Goal: Register for event/course

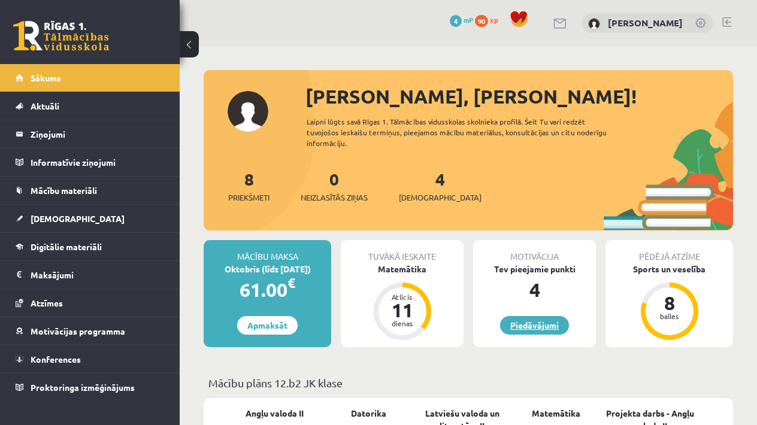
click at [551, 324] on link "Piedāvājumi" at bounding box center [534, 325] width 69 height 19
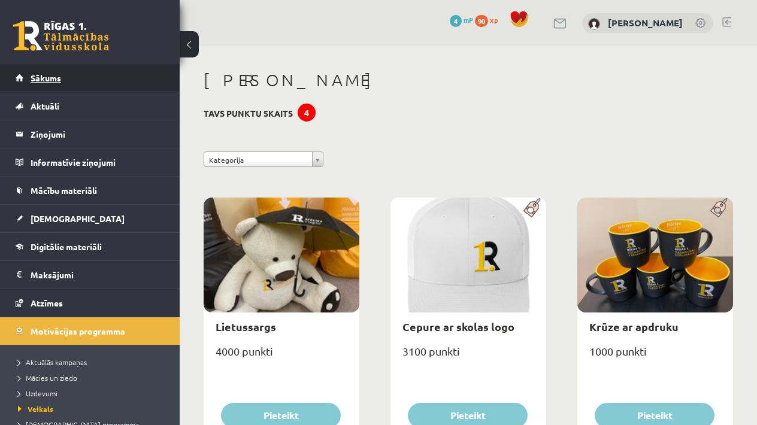
click at [97, 81] on link "Sākums" at bounding box center [90, 78] width 149 height 28
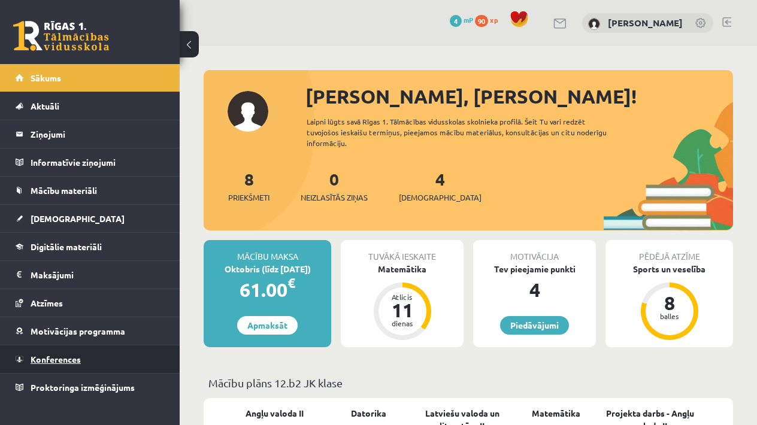
click at [42, 359] on span "Konferences" at bounding box center [56, 359] width 50 height 11
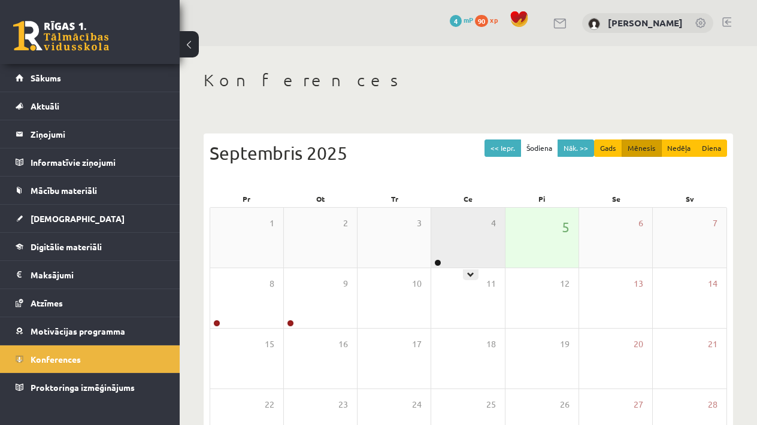
click at [445, 237] on div "4" at bounding box center [467, 238] width 73 height 60
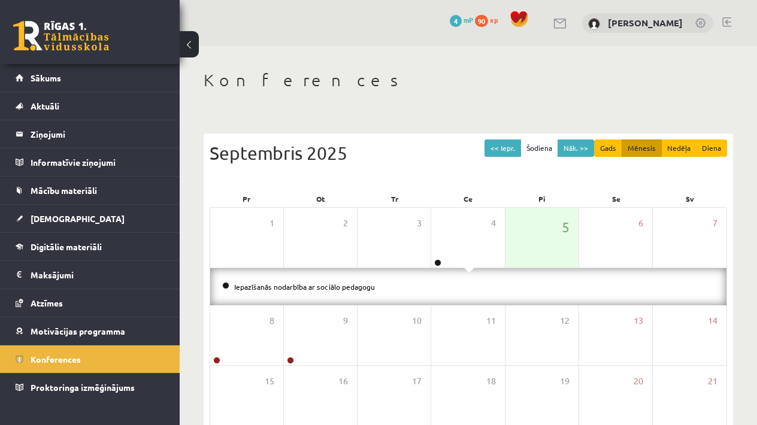
click at [366, 298] on div "Iepazīšanās nodarbība ar sociālo pedagogu" at bounding box center [468, 286] width 516 height 37
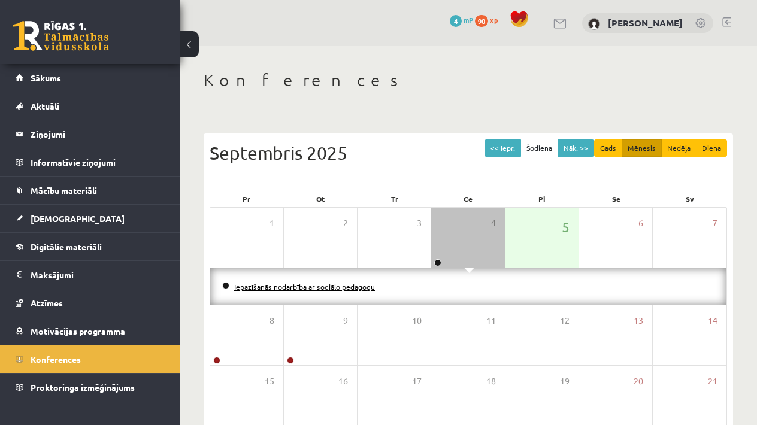
click at [360, 283] on link "Iepazīšanās nodarbība ar sociālo pedagogu" at bounding box center [304, 287] width 141 height 10
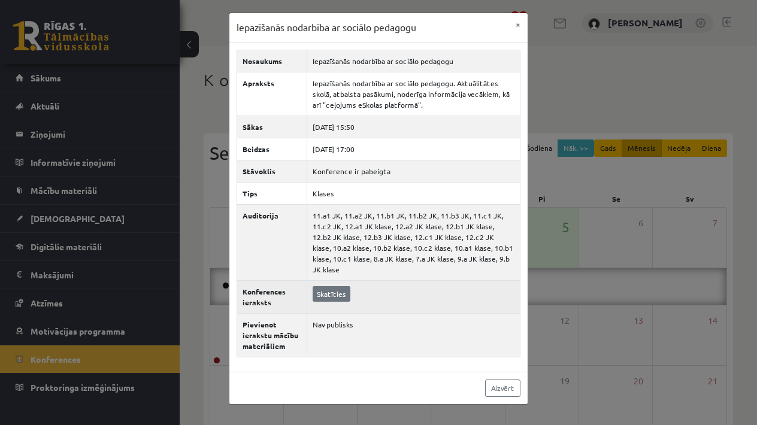
click at [323, 286] on link "Skatīties" at bounding box center [331, 294] width 38 height 16
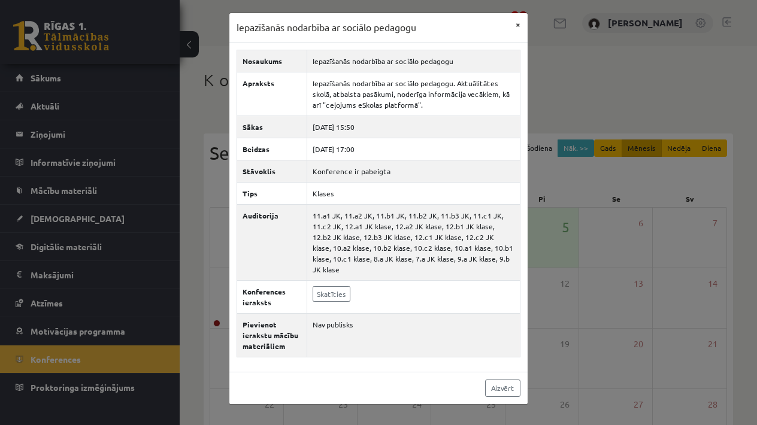
click at [513, 26] on button "×" at bounding box center [517, 24] width 19 height 23
